Goal: Navigation & Orientation: Find specific page/section

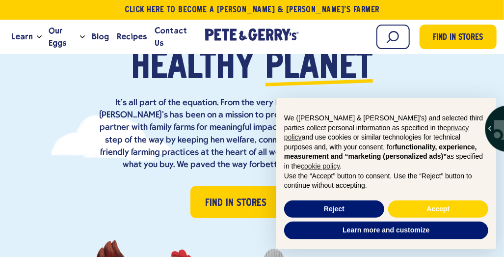
scroll to position [115, 0]
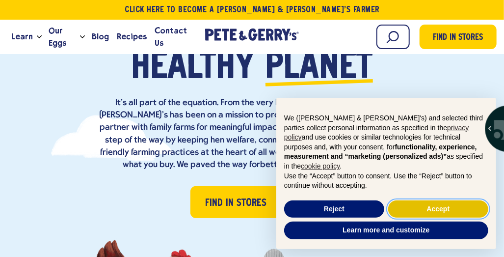
click at [440, 211] on button "Accept" at bounding box center [438, 209] width 100 height 18
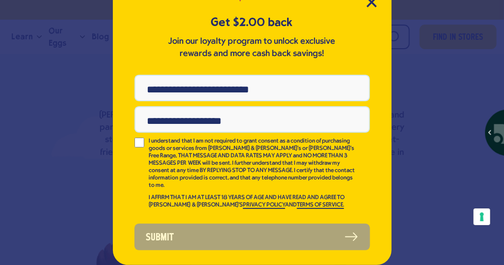
scroll to position [51, 0]
click at [368, 1] on icon "Close Modal" at bounding box center [371, 2] width 9 height 9
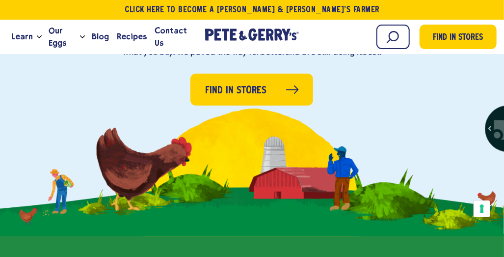
scroll to position [231, 0]
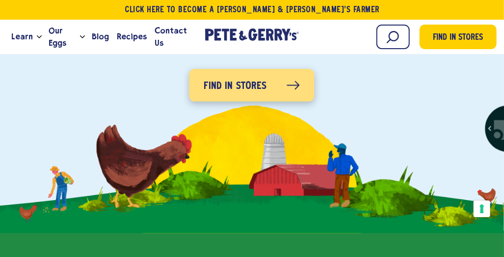
click at [285, 80] on link "Find in Stores" at bounding box center [251, 85] width 125 height 32
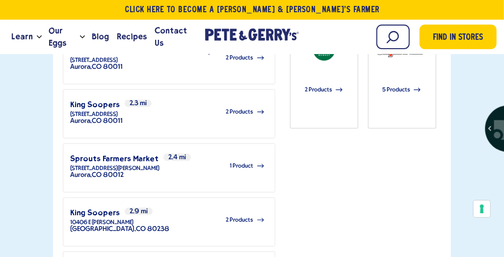
scroll to position [79, 0]
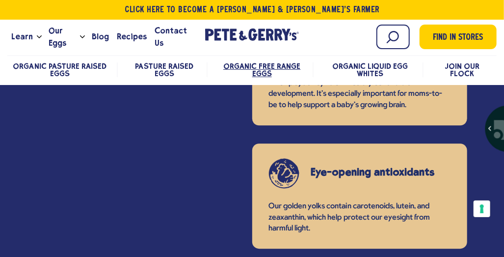
scroll to position [1000, 0]
